Goal: Task Accomplishment & Management: Complete application form

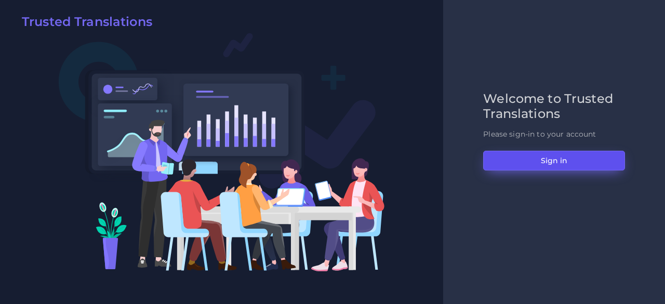
click at [502, 156] on button "Sign in" at bounding box center [554, 161] width 142 height 20
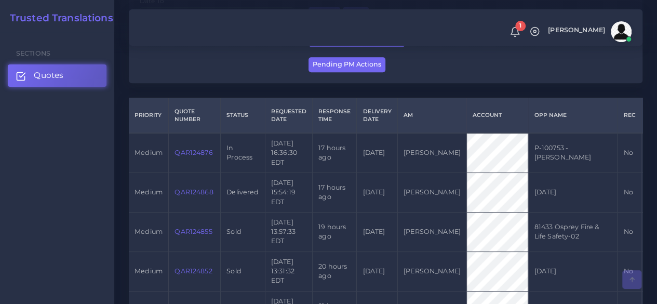
scroll to position [218, 0]
click at [197, 153] on link "QAR124876" at bounding box center [194, 152] width 38 height 8
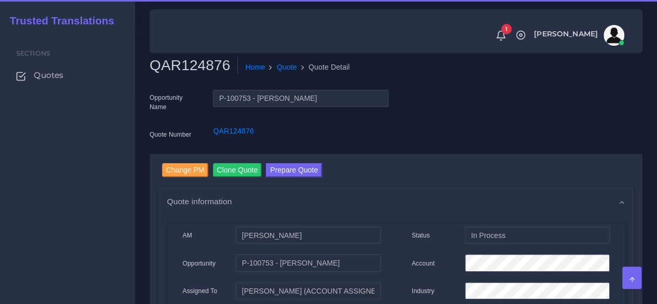
click at [196, 70] on h2 "QAR124876" at bounding box center [194, 66] width 88 height 18
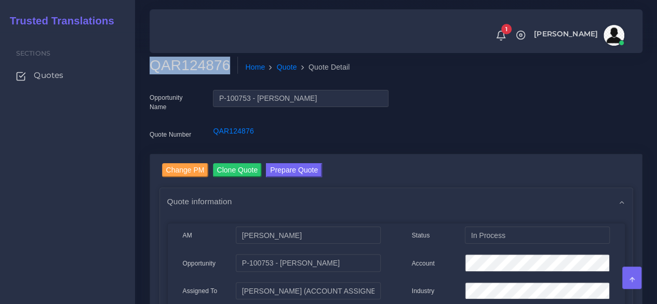
click at [196, 70] on h2 "QAR124876" at bounding box center [194, 66] width 88 height 18
copy h2 "QAR124876"
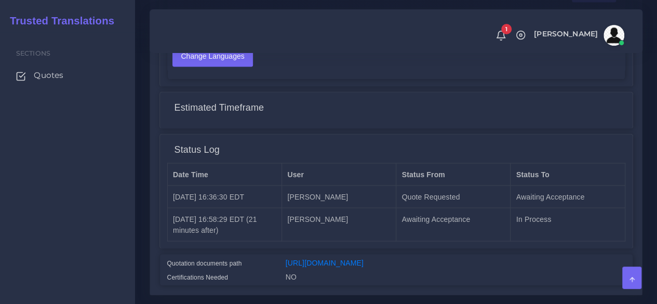
scroll to position [822, 0]
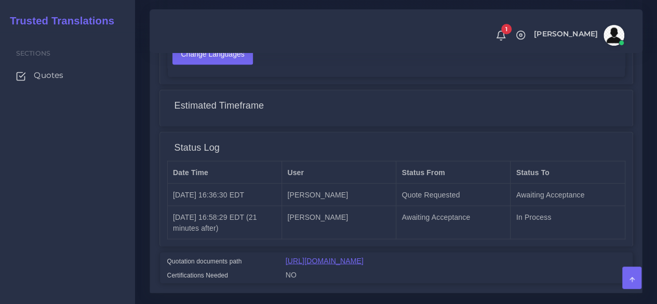
click at [316, 264] on link "[URL][DOMAIN_NAME]" at bounding box center [325, 260] width 78 height 8
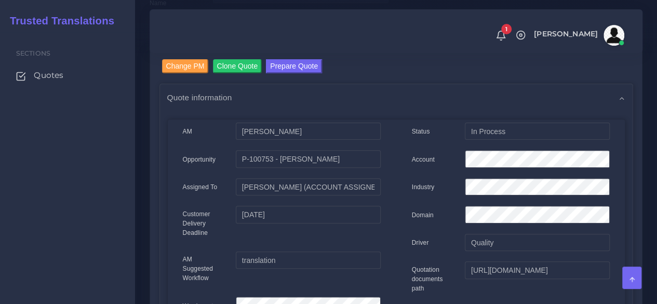
scroll to position [0, 0]
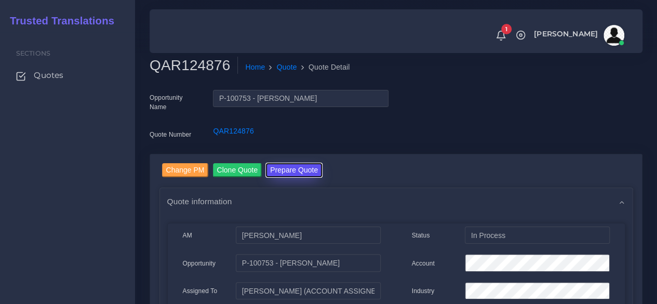
click at [288, 170] on button "Prepare Quote" at bounding box center [294, 170] width 56 height 14
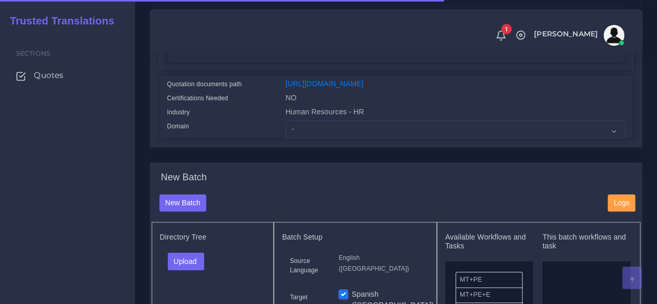
scroll to position [254, 0]
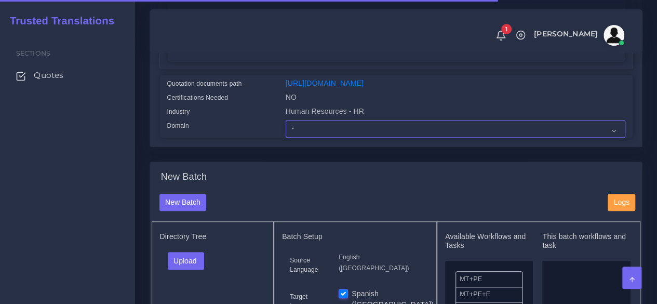
click at [312, 138] on select "- Advertising and Media Agriculture, Forestry and Fishing Architecture, Buildin…" at bounding box center [456, 129] width 340 height 18
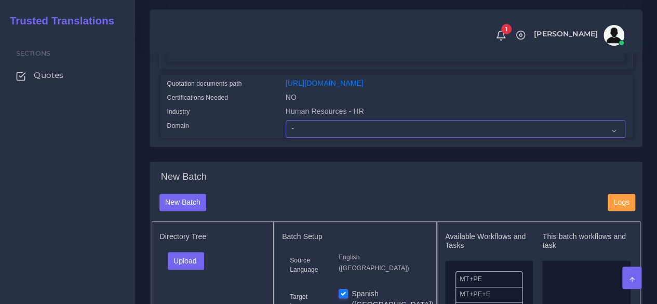
select select "Human Resources - HR"
click at [286, 138] on select "- Advertising and Media Agriculture, Forestry and Fishing Architecture, Buildin…" at bounding box center [456, 129] width 340 height 18
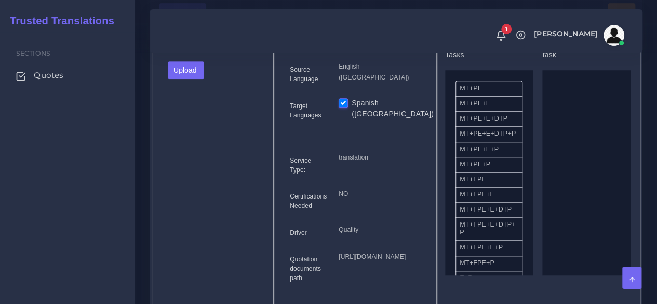
scroll to position [434, 0]
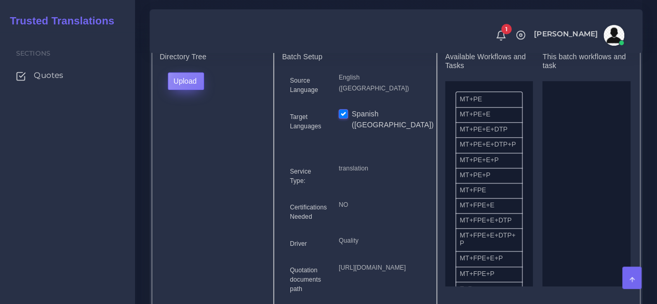
click at [201, 90] on button "Upload" at bounding box center [186, 81] width 37 height 18
click at [195, 127] on label "Files" at bounding box center [204, 120] width 72 height 13
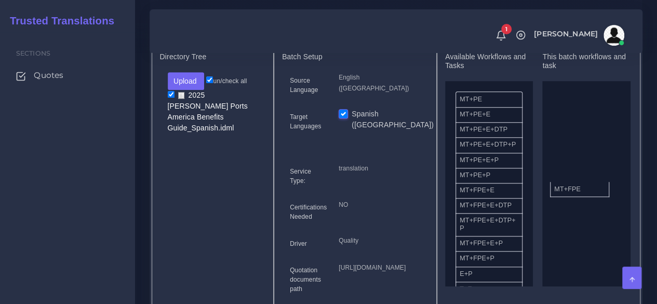
drag, startPoint x: 475, startPoint y: 214, endPoint x: 579, endPoint y: 204, distance: 103.8
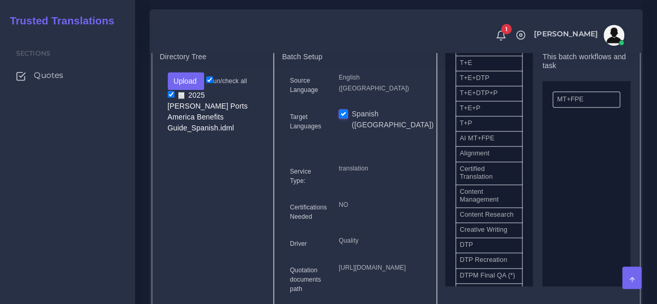
scroll to position [228, 0]
drag, startPoint x: 476, startPoint y: 271, endPoint x: 589, endPoint y: 232, distance: 119.6
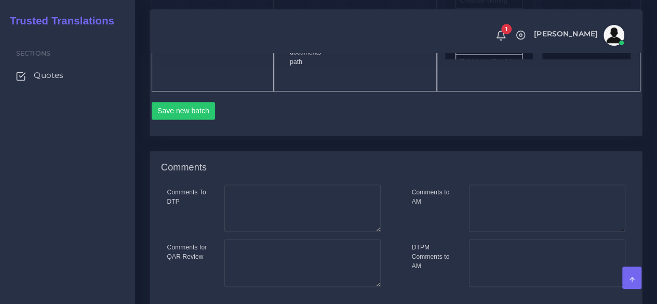
scroll to position [661, 0]
click at [192, 119] on button "Save new batch" at bounding box center [184, 110] width 64 height 18
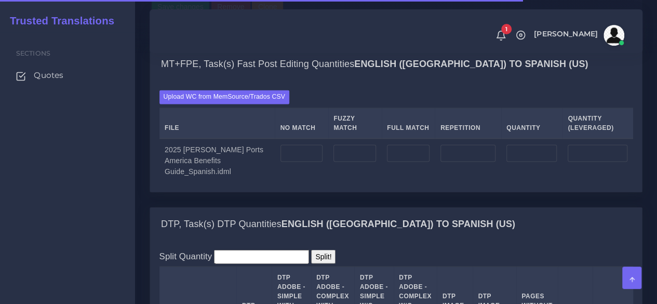
scroll to position [792, 0]
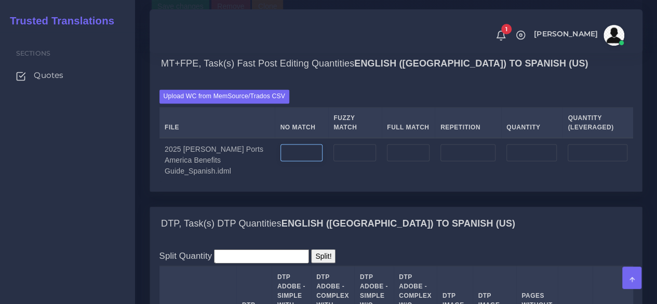
click at [287, 162] on input "number" at bounding box center [302, 153] width 43 height 18
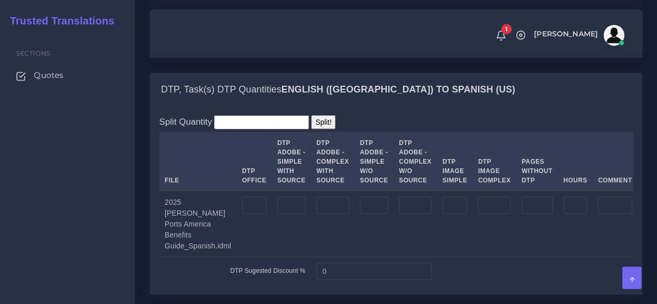
scroll to position [927, 0]
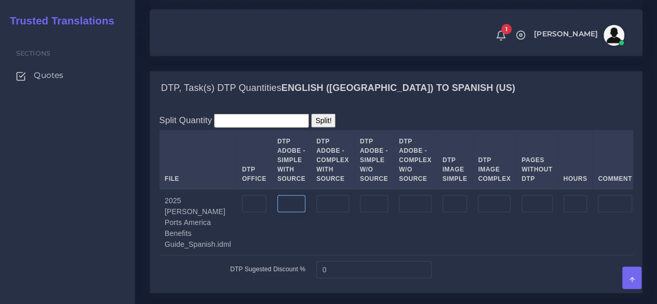
type input "0"
click at [289, 212] on input "number" at bounding box center [291, 204] width 28 height 18
type input "10"
click at [325, 212] on input "number" at bounding box center [332, 204] width 33 height 18
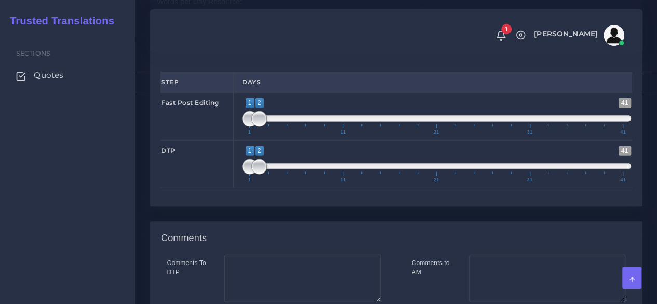
scroll to position [1509, 0]
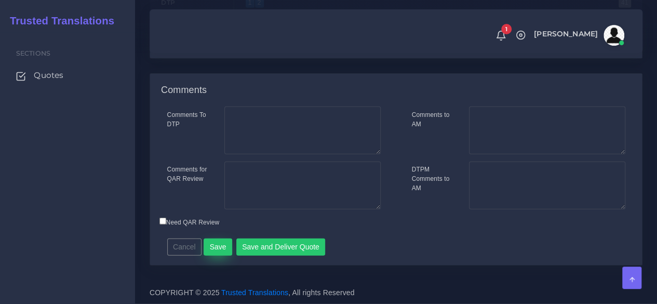
type input "18"
click at [215, 251] on button "Save" at bounding box center [218, 247] width 29 height 18
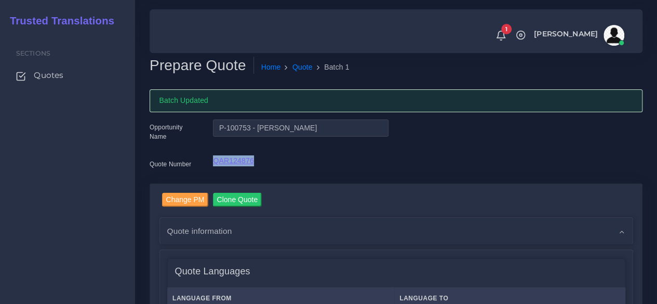
drag, startPoint x: 260, startPoint y: 159, endPoint x: 213, endPoint y: 161, distance: 47.3
click at [213, 161] on div "QAR124876" at bounding box center [300, 165] width 191 height 21
copy link "QAR124876"
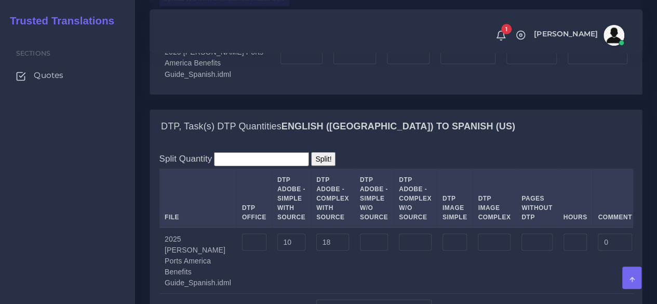
scroll to position [908, 0]
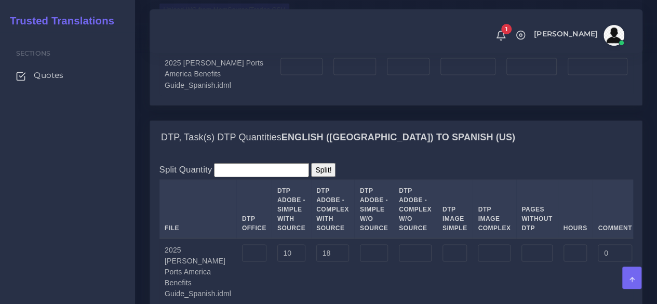
click at [228, 17] on label "Upload WC from MemSource/Trados CSV" at bounding box center [224, 10] width 130 height 14
click at [0, 0] on input "Upload WC from MemSource/Trados CSV" at bounding box center [0, 0] width 0 height 0
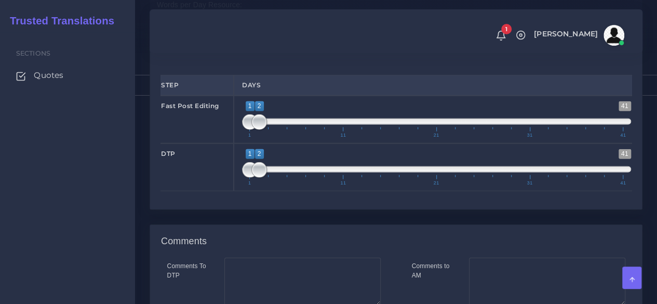
scroll to position [1342, 0]
type input "1;1"
drag, startPoint x: 259, startPoint y: 174, endPoint x: 235, endPoint y: 165, distance: 25.2
click at [235, 143] on div "1 41 1 1 1 — 1 1 11 21 31 41 1;1" at bounding box center [437, 119] width 406 height 48
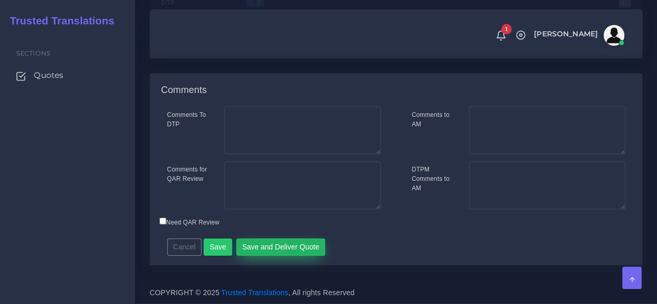
click at [270, 242] on button "Save and Deliver Quote" at bounding box center [280, 247] width 89 height 18
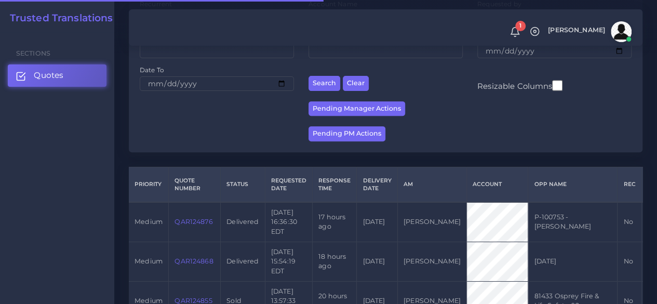
scroll to position [158, 0]
